Goal: Transaction & Acquisition: Purchase product/service

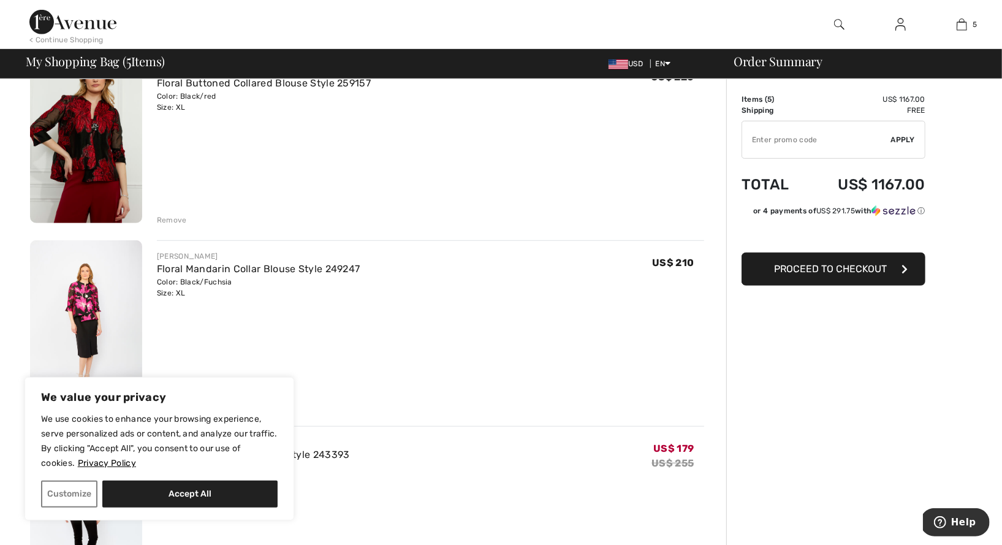
scroll to position [497, 0]
click at [104, 292] on img at bounding box center [86, 323] width 112 height 169
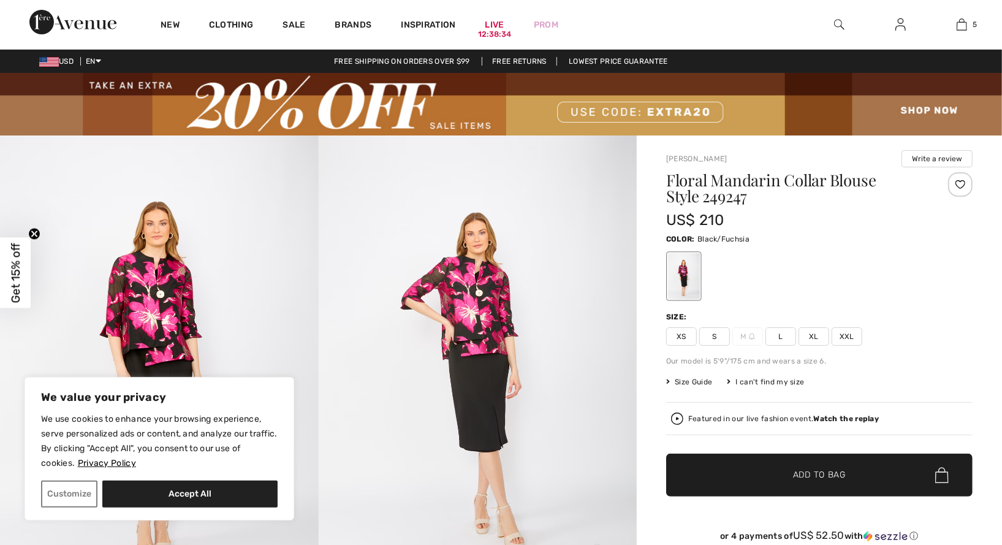
click at [171, 315] on img at bounding box center [159, 375] width 319 height 478
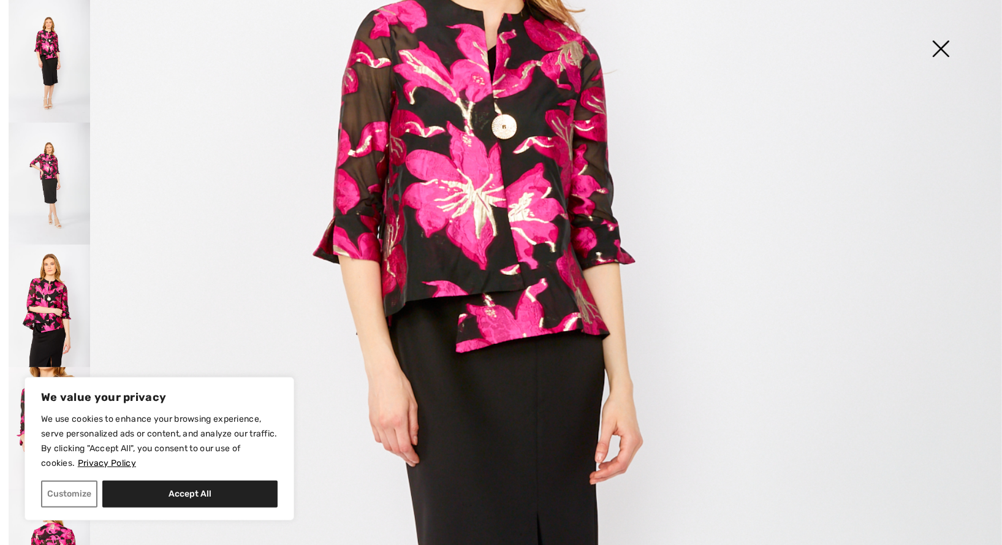
scroll to position [370, 0]
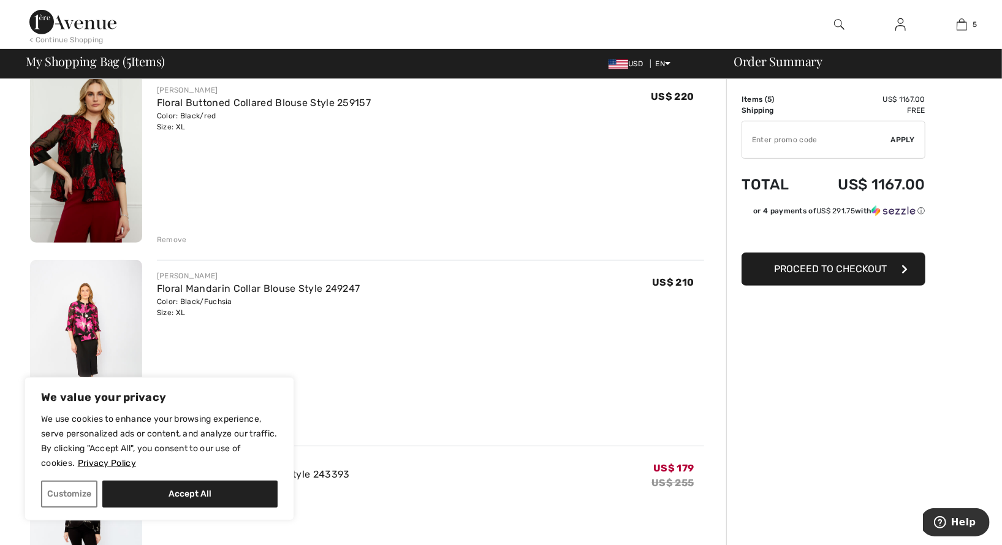
scroll to position [459, 0]
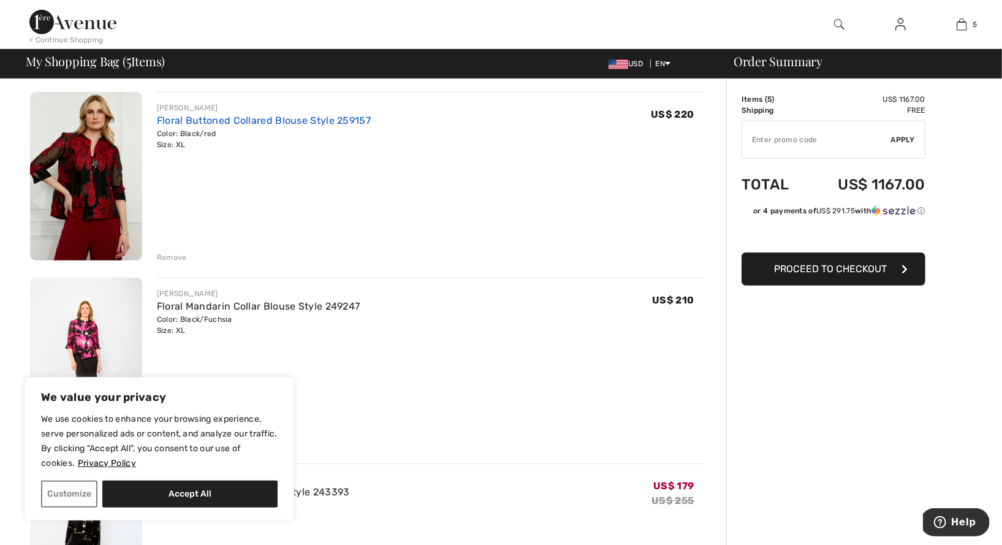
click at [197, 121] on link "Floral Buttoned Collared Blouse Style 259157" at bounding box center [264, 121] width 214 height 12
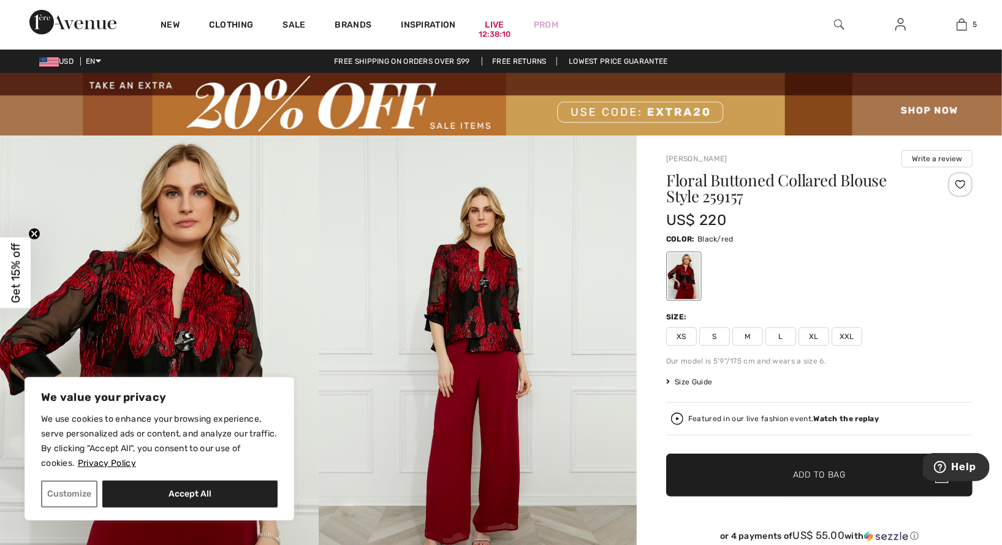
click at [694, 379] on span "Size Guide" at bounding box center [689, 381] width 46 height 11
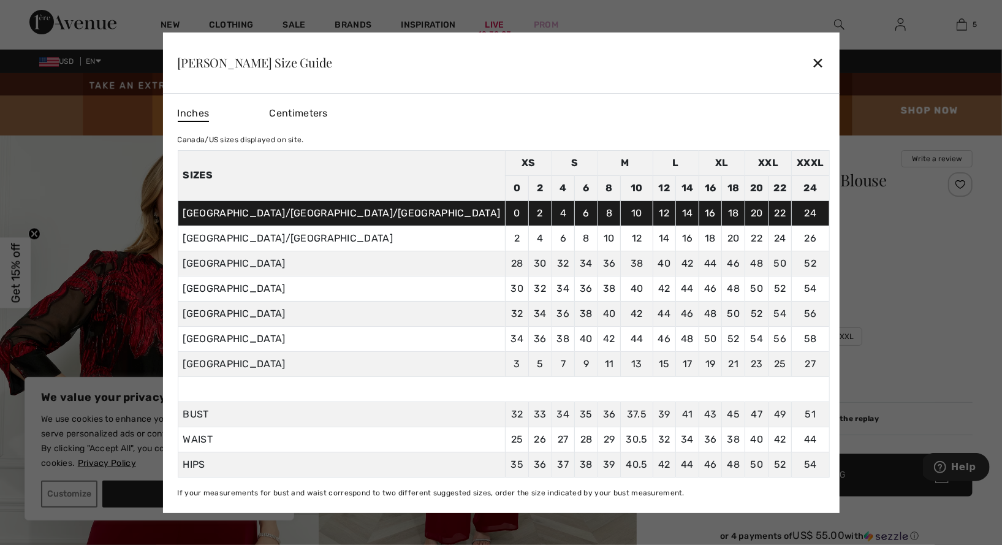
click at [812, 55] on div "✕" at bounding box center [818, 63] width 13 height 26
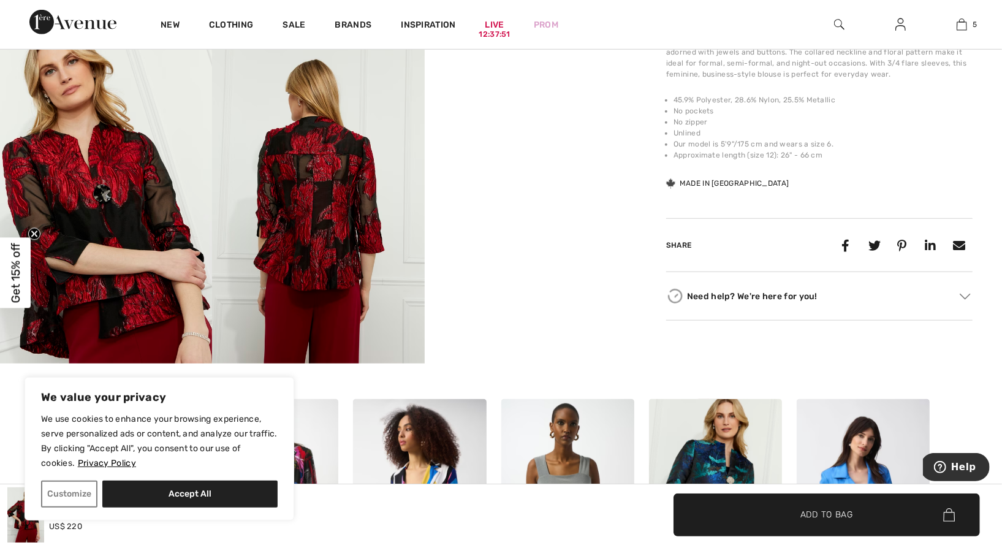
scroll to position [569, 0]
click at [322, 257] on img at bounding box center [318, 203] width 212 height 318
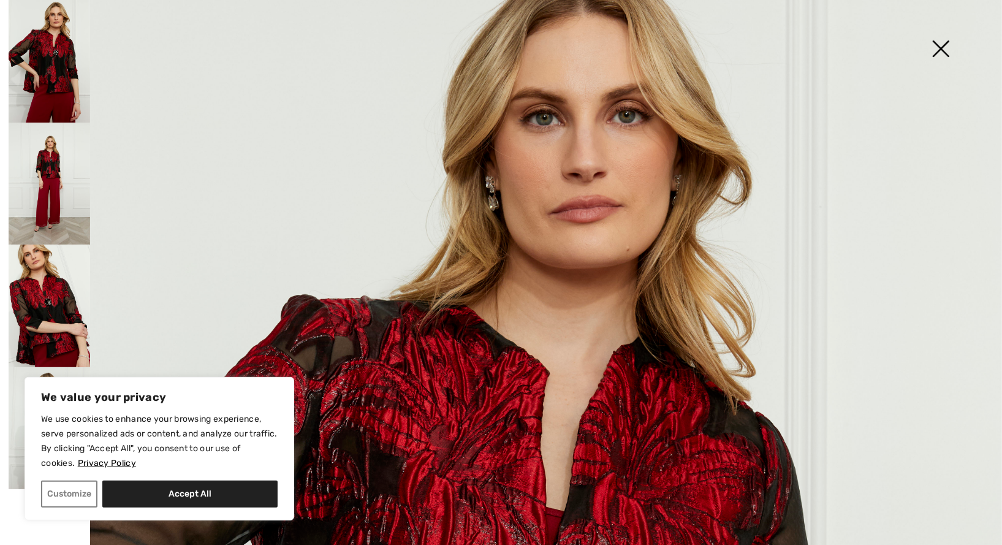
scroll to position [31, 0]
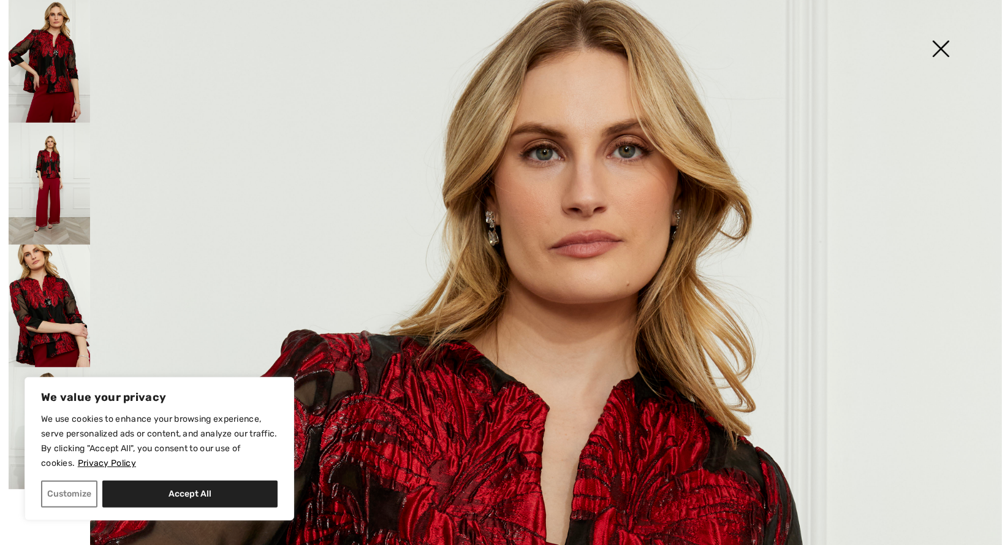
click at [947, 48] on img at bounding box center [940, 49] width 61 height 63
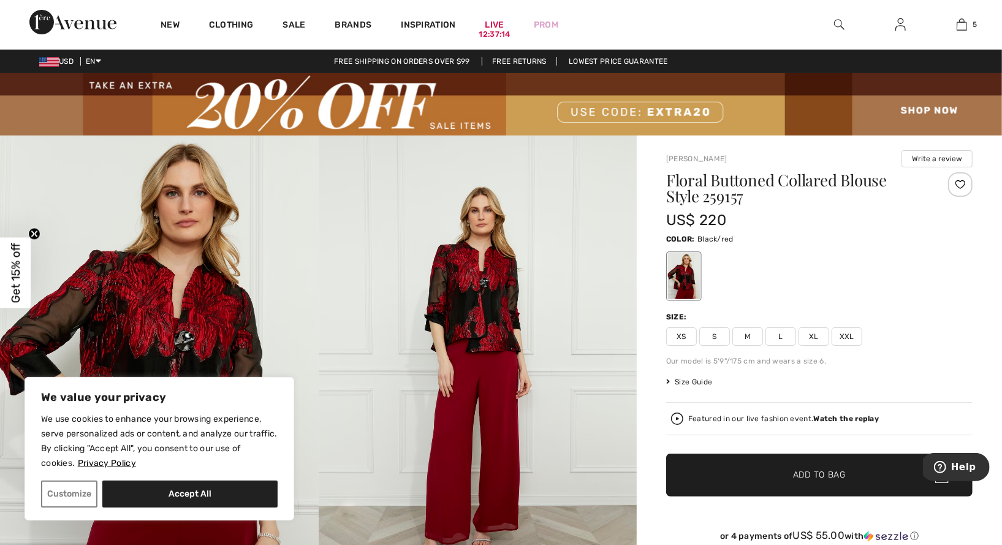
scroll to position [0, 0]
click at [36, 235] on circle "Close teaser" at bounding box center [35, 234] width 12 height 12
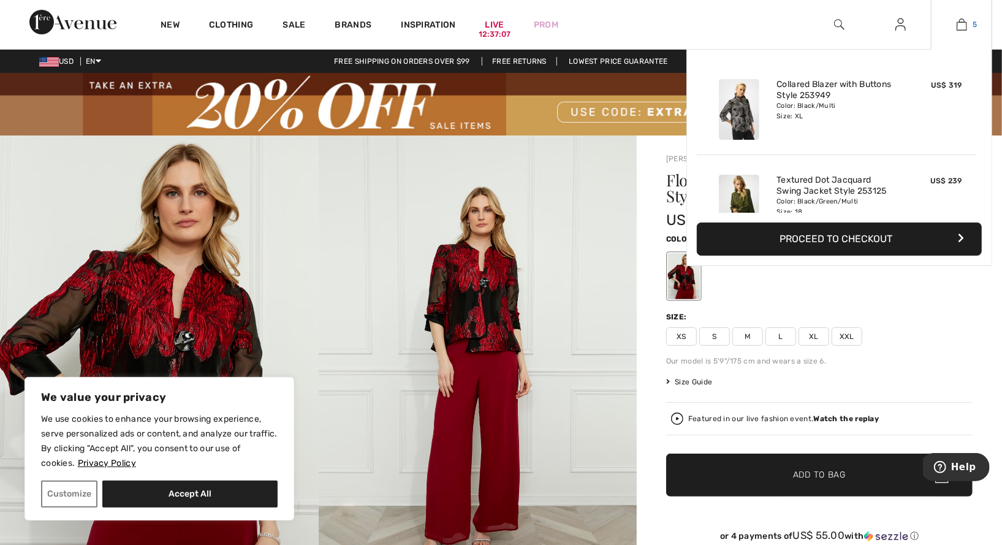
click at [969, 29] on link "5" at bounding box center [962, 24] width 60 height 15
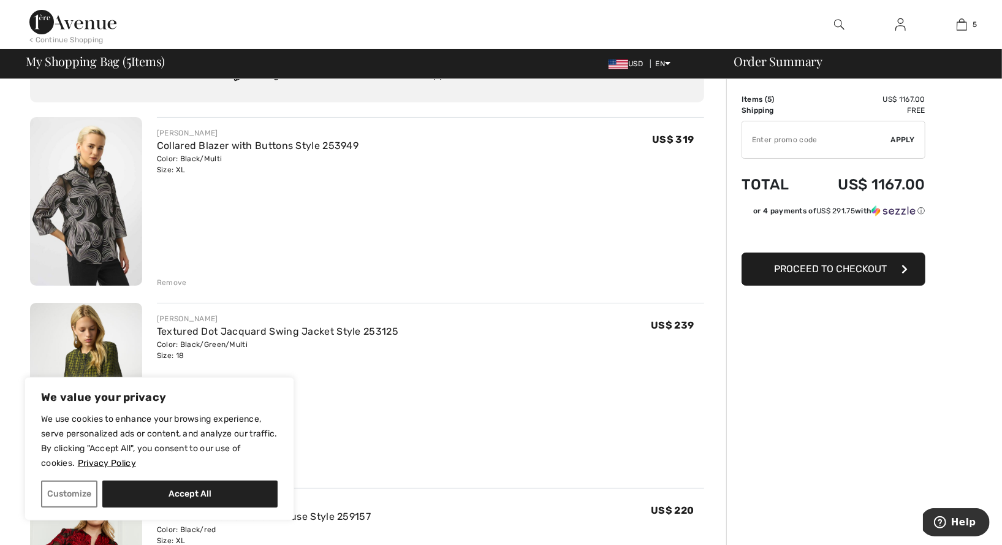
scroll to position [59, 0]
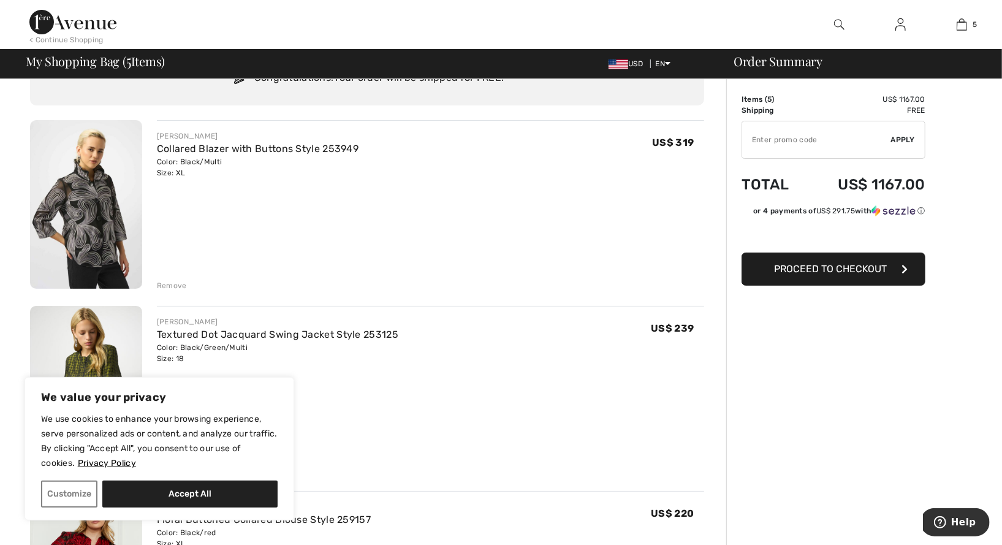
click at [132, 240] on img at bounding box center [86, 204] width 112 height 169
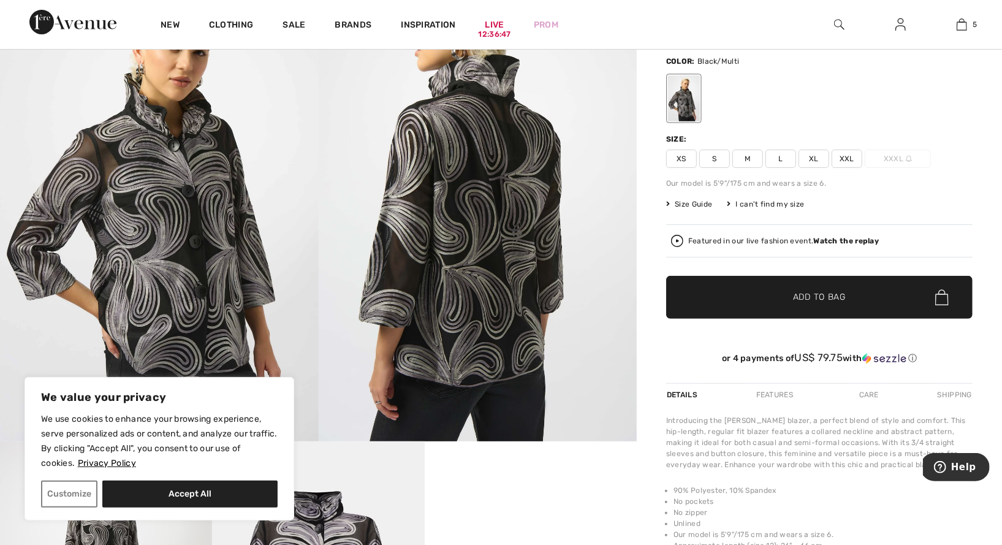
scroll to position [174, 0]
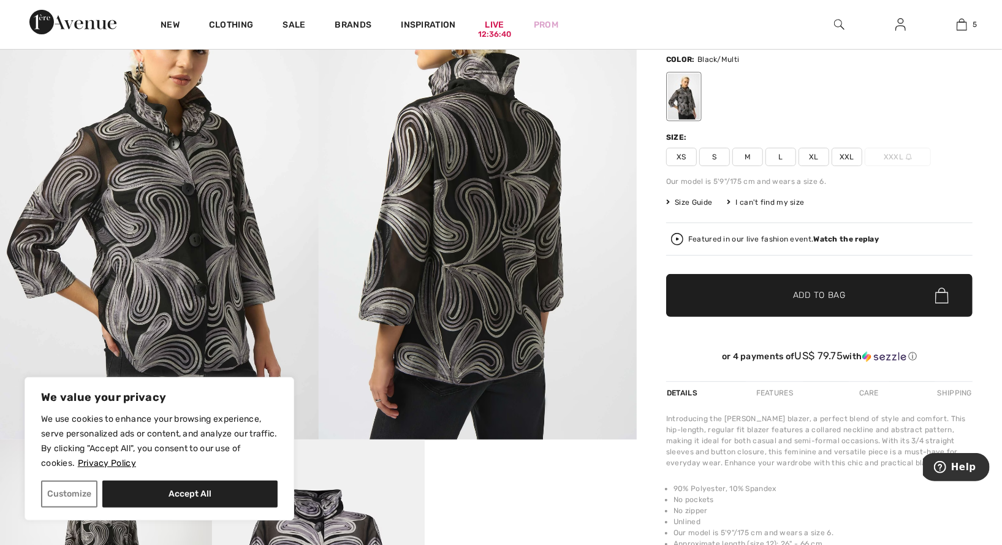
click at [849, 155] on span "XXL" at bounding box center [847, 157] width 31 height 18
click at [698, 200] on span "Size Guide" at bounding box center [689, 202] width 46 height 11
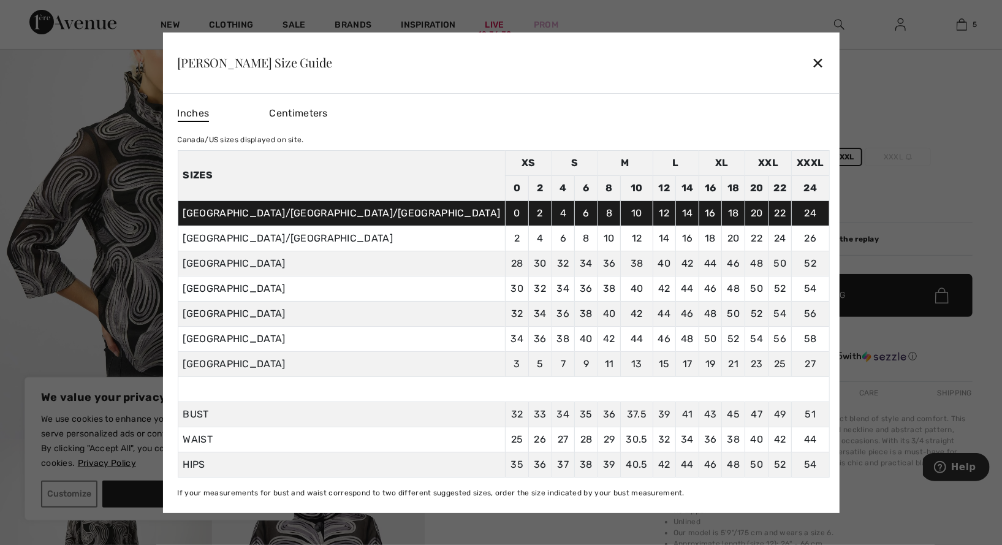
click at [812, 54] on div "✕" at bounding box center [818, 63] width 13 height 26
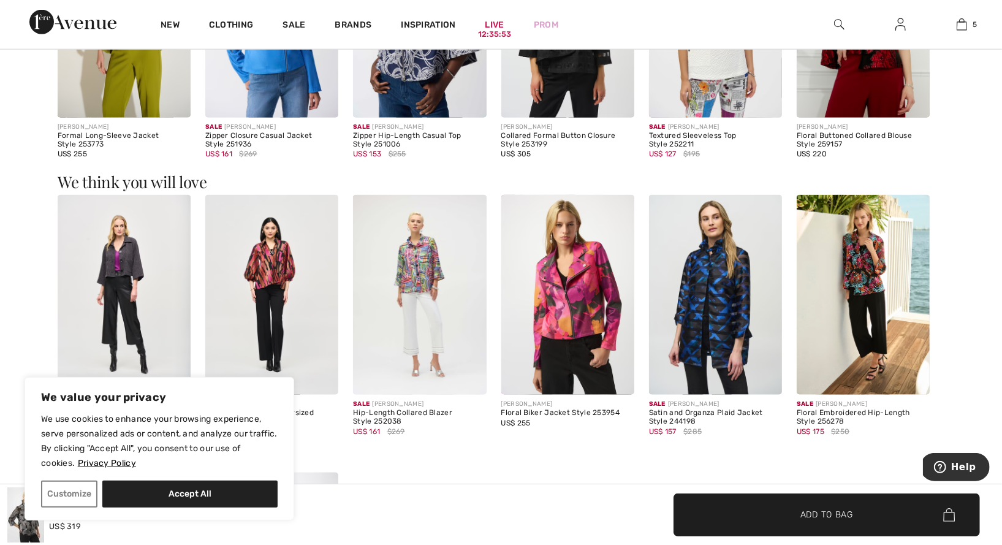
scroll to position [1079, 0]
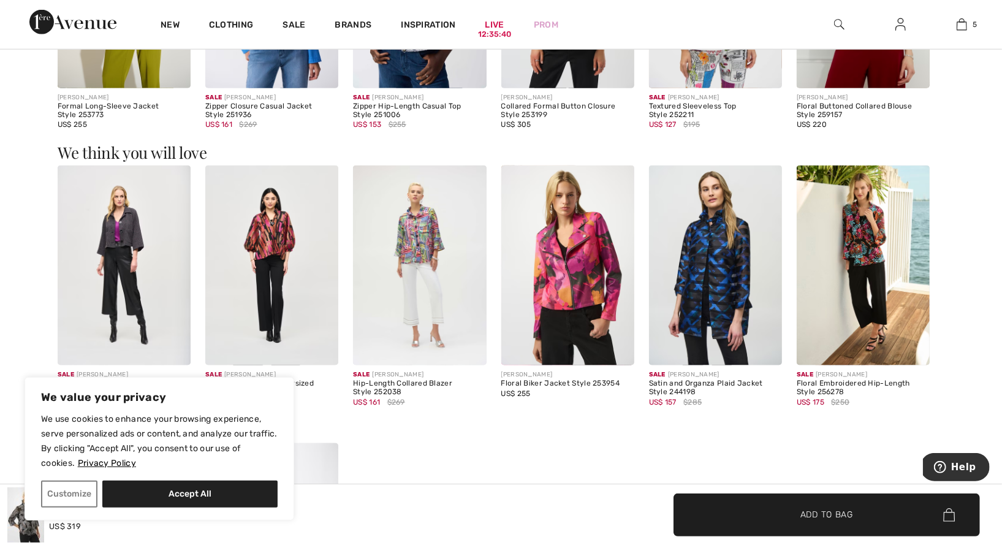
click at [700, 239] on img at bounding box center [715, 266] width 133 height 200
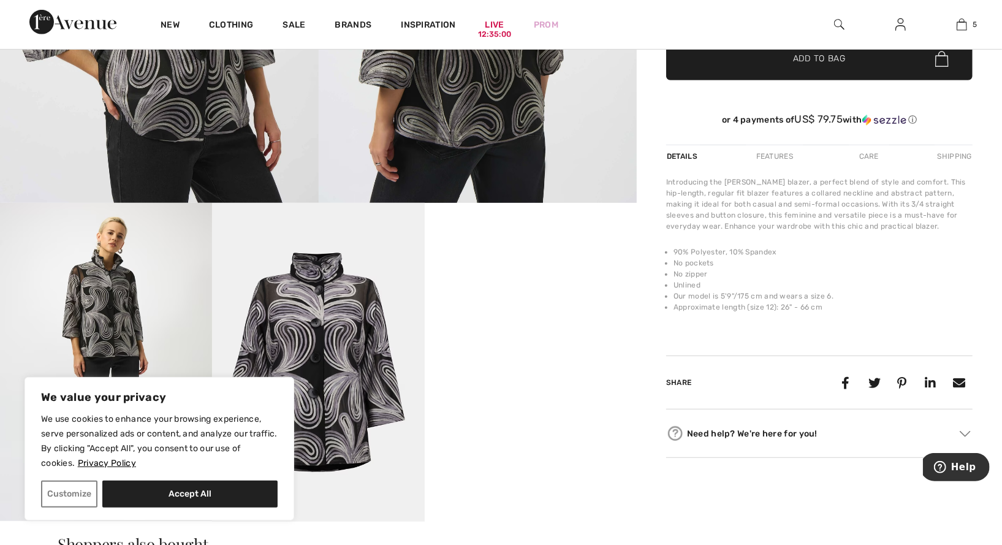
scroll to position [408, 0]
